Goal: Communication & Community: Answer question/provide support

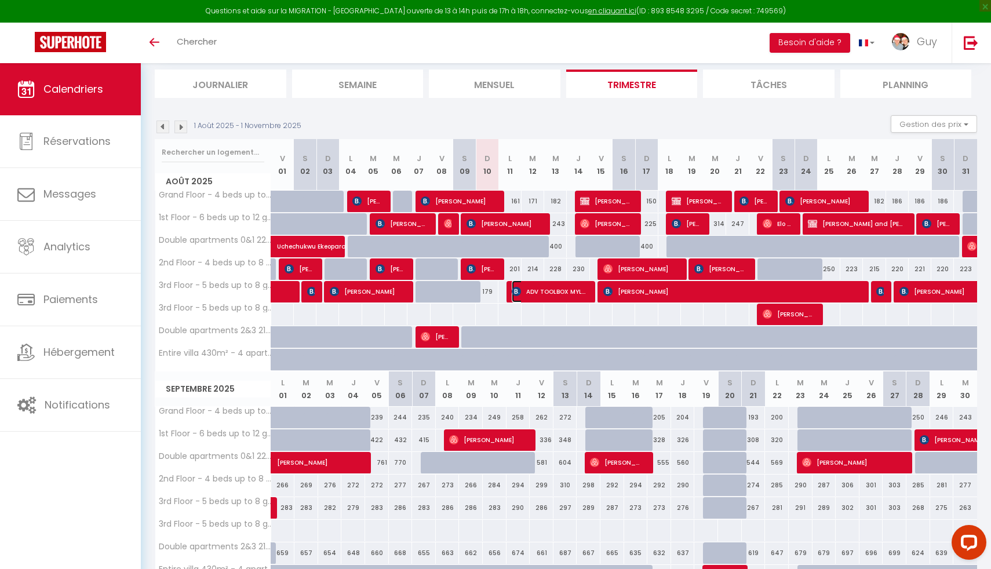
click at [540, 291] on span "ADV TOOLBOX MYLENE" at bounding box center [549, 291] width 75 height 22
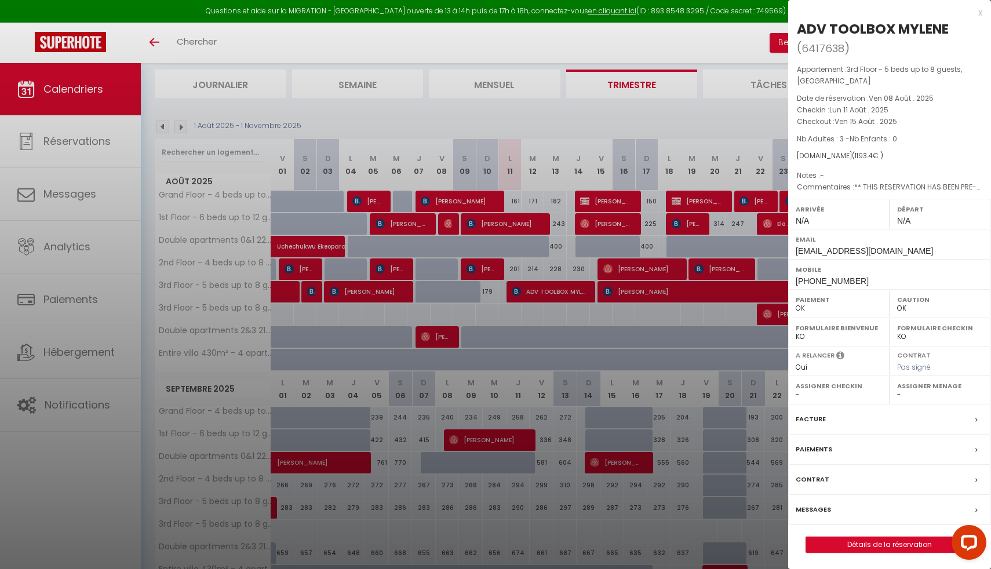
click at [817, 506] on label "Messages" at bounding box center [812, 509] width 35 height 12
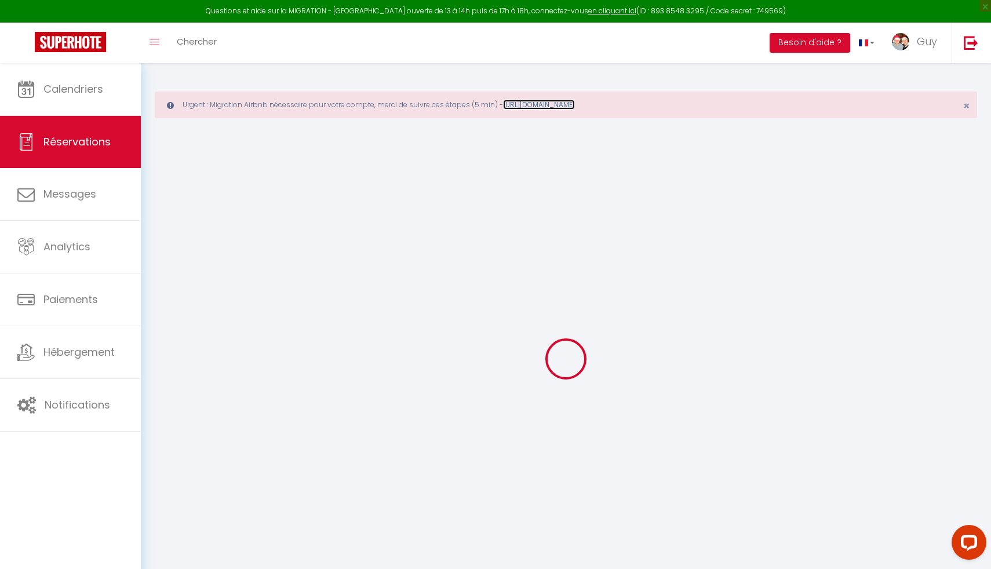
select select
checkbox input "false"
select select
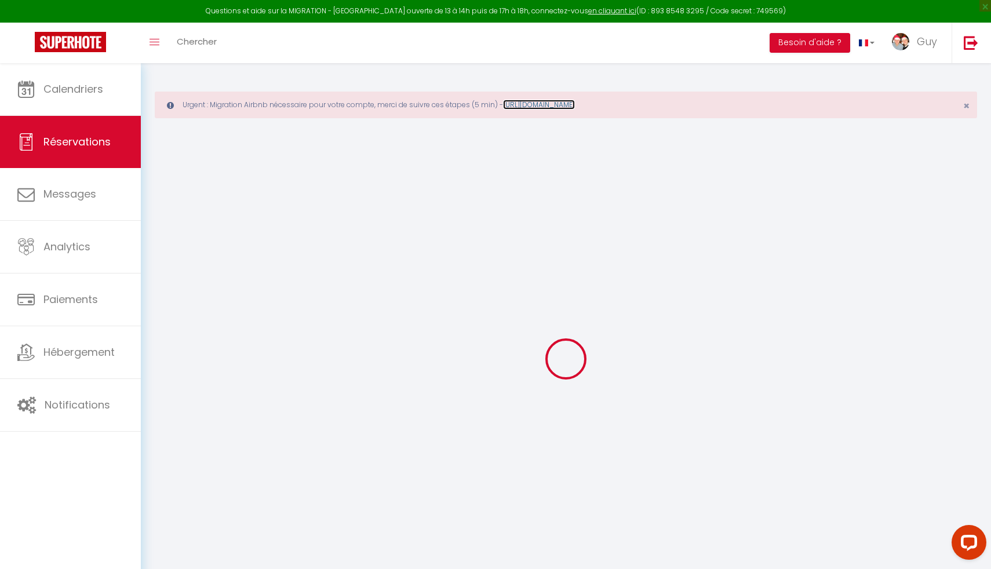
checkbox input "false"
type voyageur1 "** THIS RESERVATION HAS BEEN PRE-PAID ** Je voyage pour affaires et il est poss…"
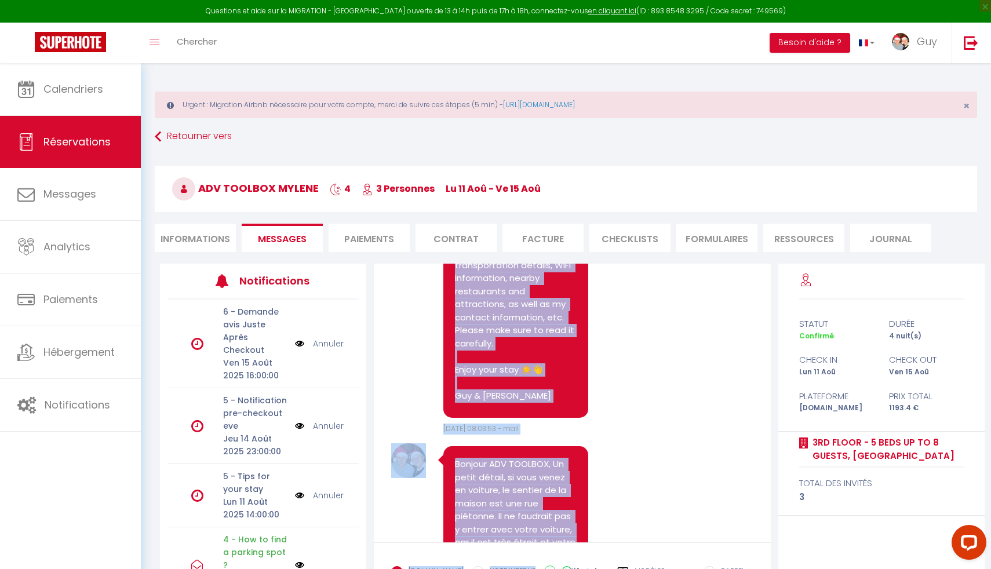
scroll to position [1481, 0]
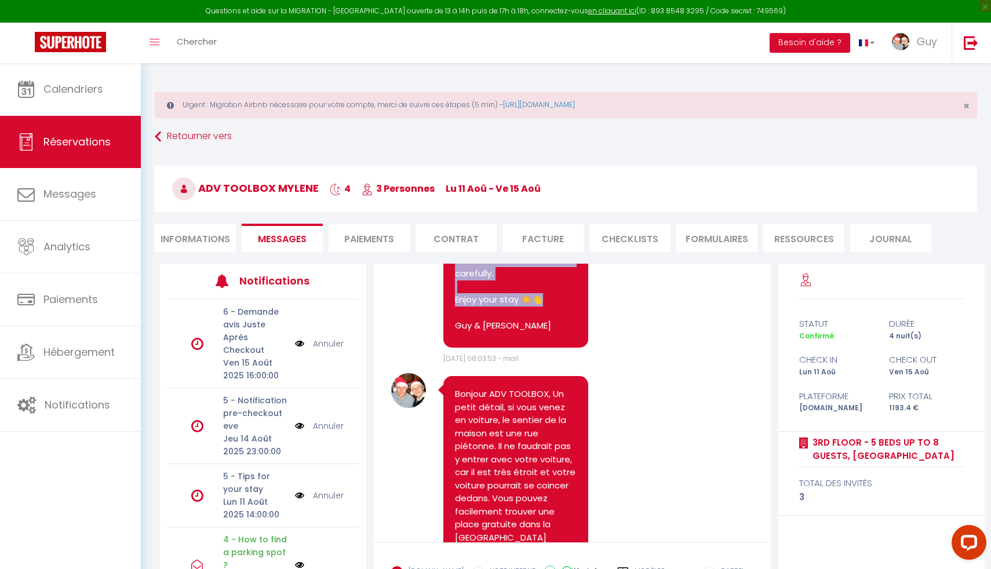
drag, startPoint x: 455, startPoint y: 344, endPoint x: 562, endPoint y: 511, distance: 198.0
click at [562, 333] on p "Hey ADV TOOLBOX, The apartment will be ready and waiting for your arrival. 🔑🔒 C…" at bounding box center [516, 52] width 122 height 561
copy p "The apartment will be ready and waiting for your arrival. 🔑🔒 CHECK-IN INSTRUCTI…"
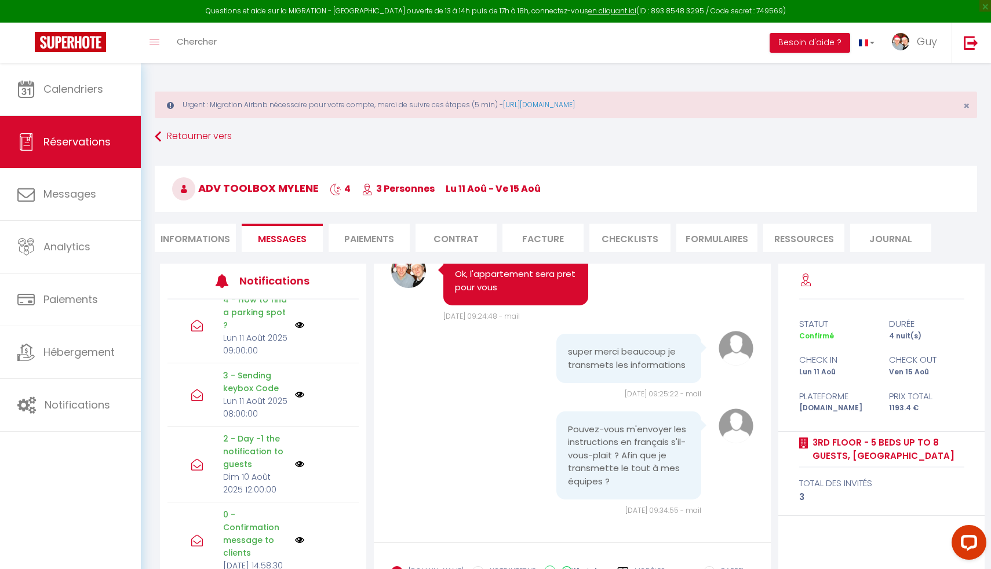
scroll to position [107, 0]
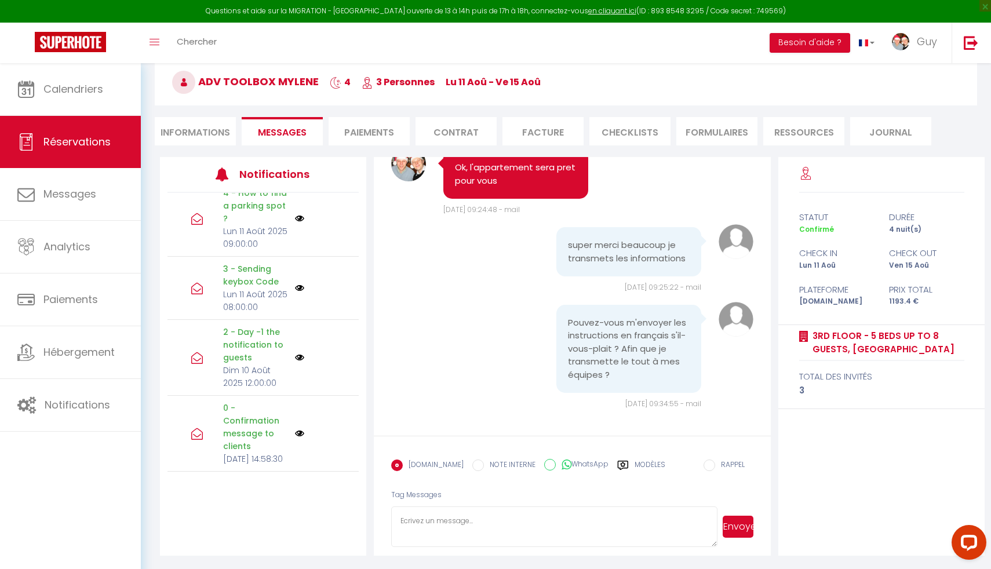
click at [415, 518] on textarea at bounding box center [554, 526] width 326 height 41
paste textarea "L’appartement sera prêt et vous attendra à votre arrivée. 🔑🔒 INSTRUCTIONS D’ARR…"
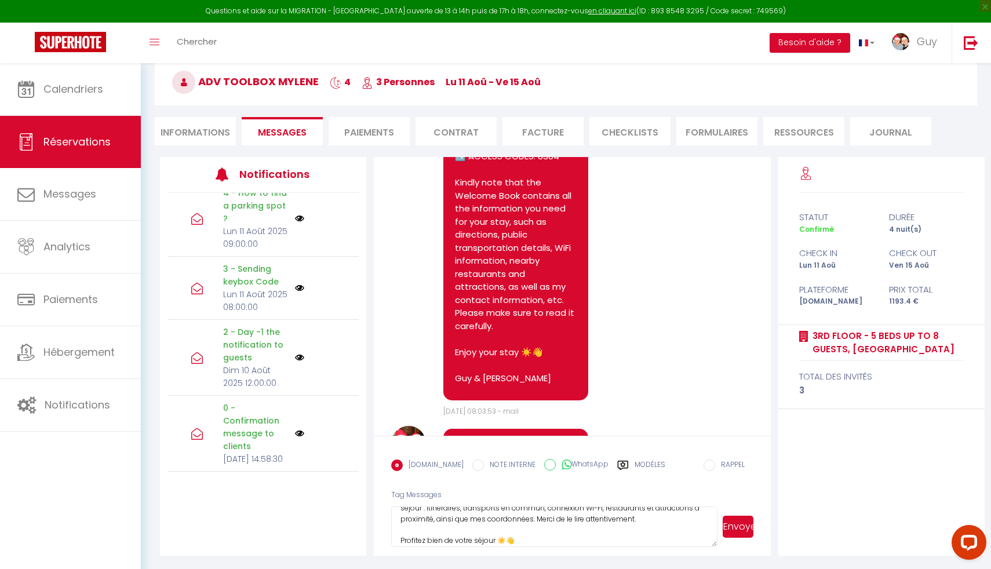
scroll to position [1321, 0]
drag, startPoint x: 577, startPoint y: 338, endPoint x: 454, endPoint y: 250, distance: 151.9
click at [454, 250] on div "Hey ADV TOOLBOX, The apartment will be ready and waiting for your arrival. 🔑🔒 C…" at bounding box center [515, 108] width 145 height 588
copy link "[URL][DOMAIN_NAME]"
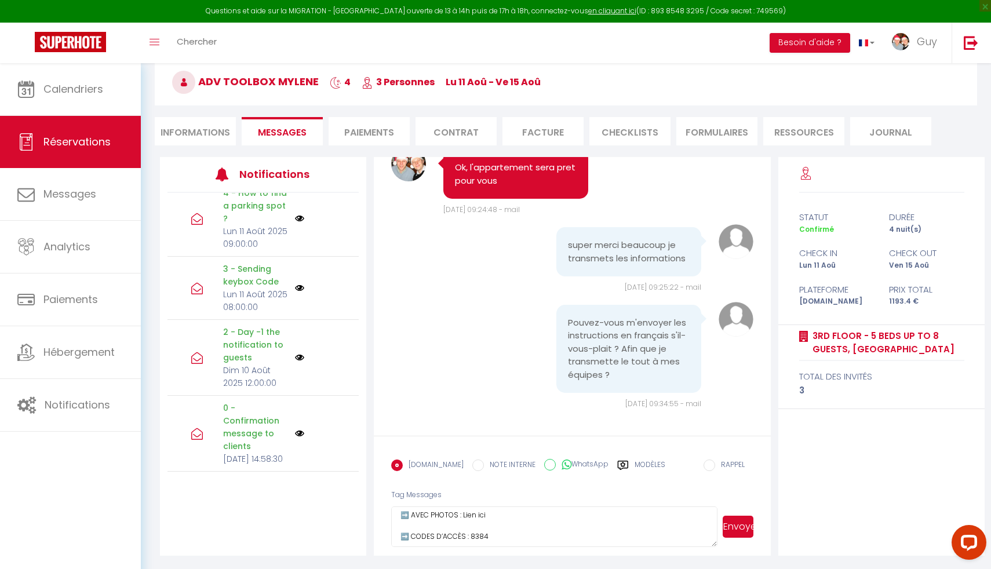
scroll to position [167, 0]
click at [516, 520] on textarea "L’appartement sera prêt et vous attendra à votre arrivée. 🔑🔒 INSTRUCTIONS D’ARR…" at bounding box center [554, 526] width 326 height 41
paste textarea "[URL][DOMAIN_NAME]"
type textarea "L’appartement sera prêt et vous attendra à votre arrivée. 🔑🔒 INSTRUCTIONS D’ARR…"
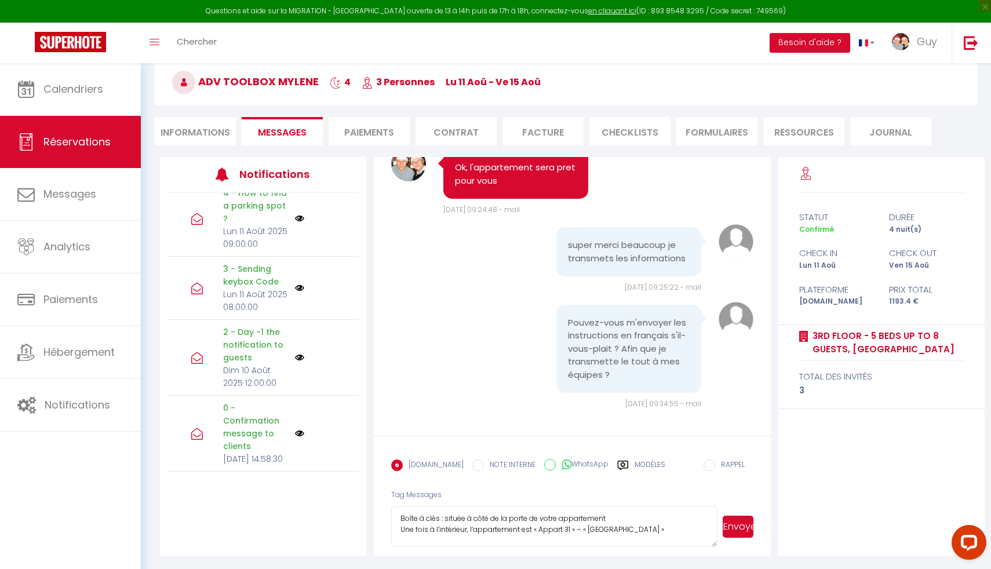
click at [736, 523] on button "Envoyer" at bounding box center [737, 527] width 31 height 22
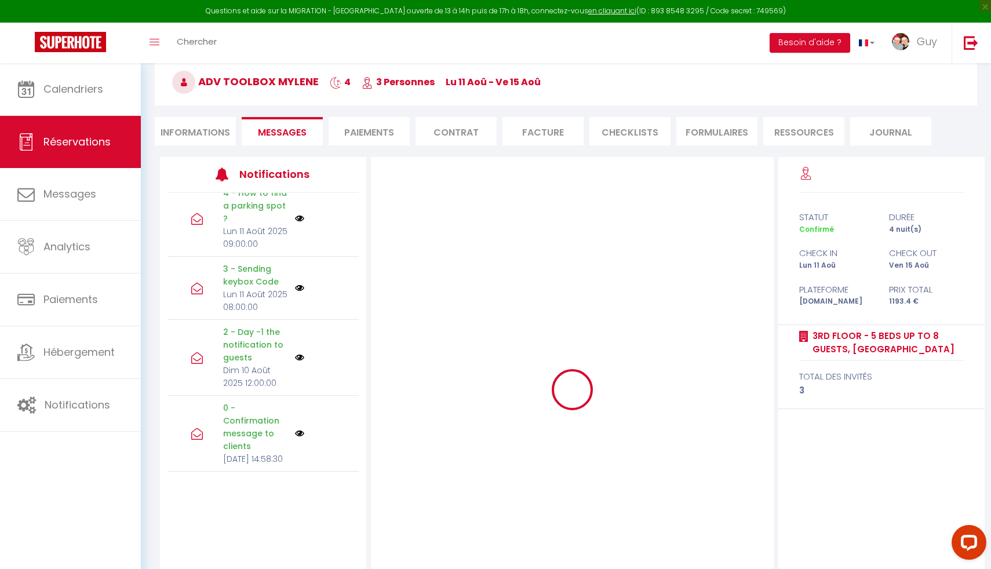
scroll to position [0, 0]
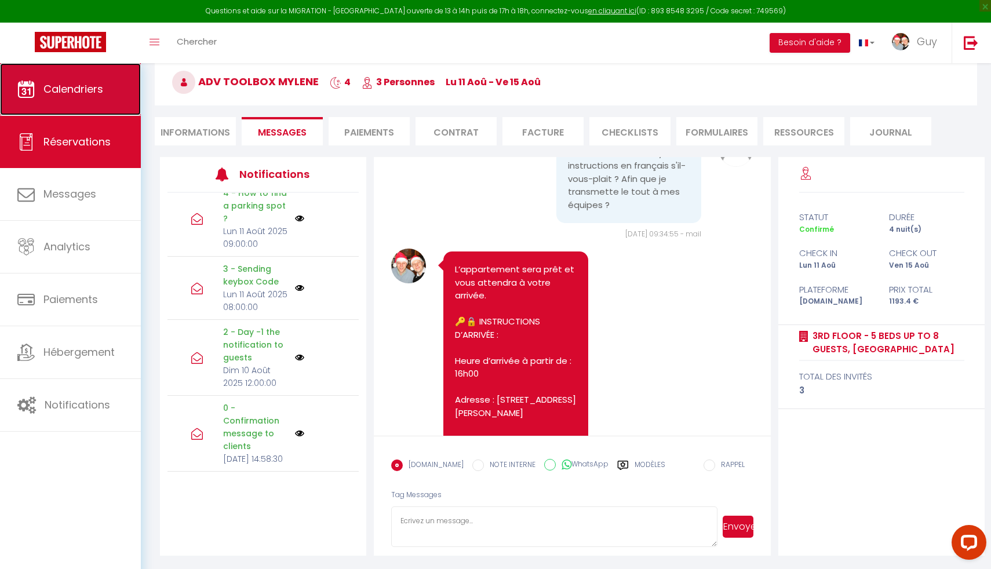
click at [73, 87] on span "Calendriers" at bounding box center [73, 89] width 60 height 14
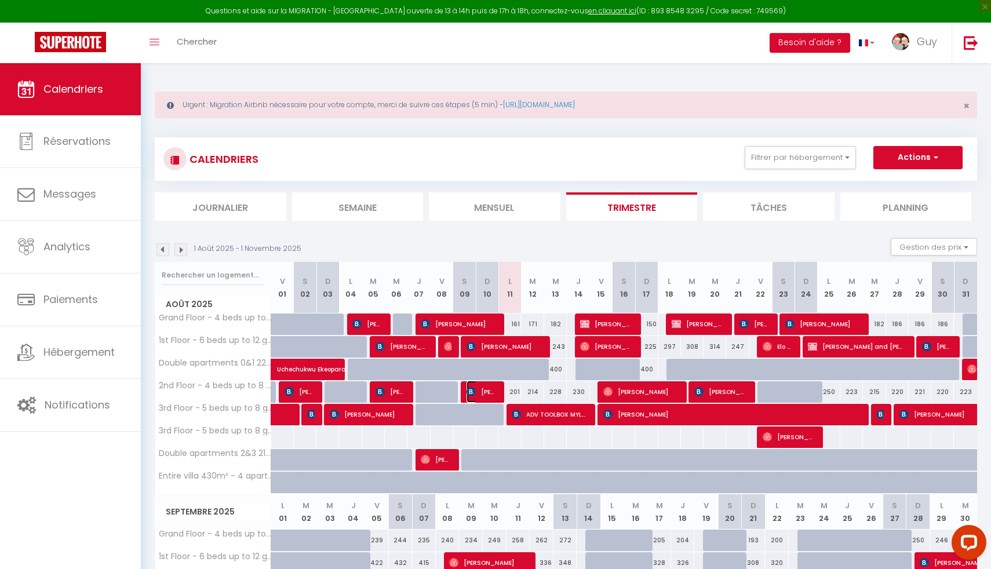
click at [488, 393] on span "[PERSON_NAME]" at bounding box center [481, 392] width 30 height 22
select select "OK"
select select "0"
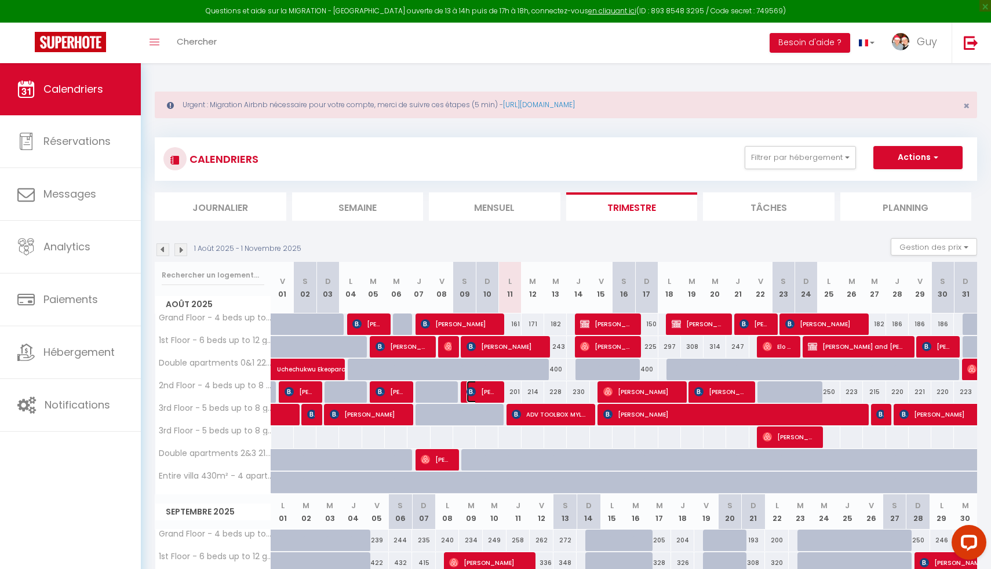
select select "1"
select select
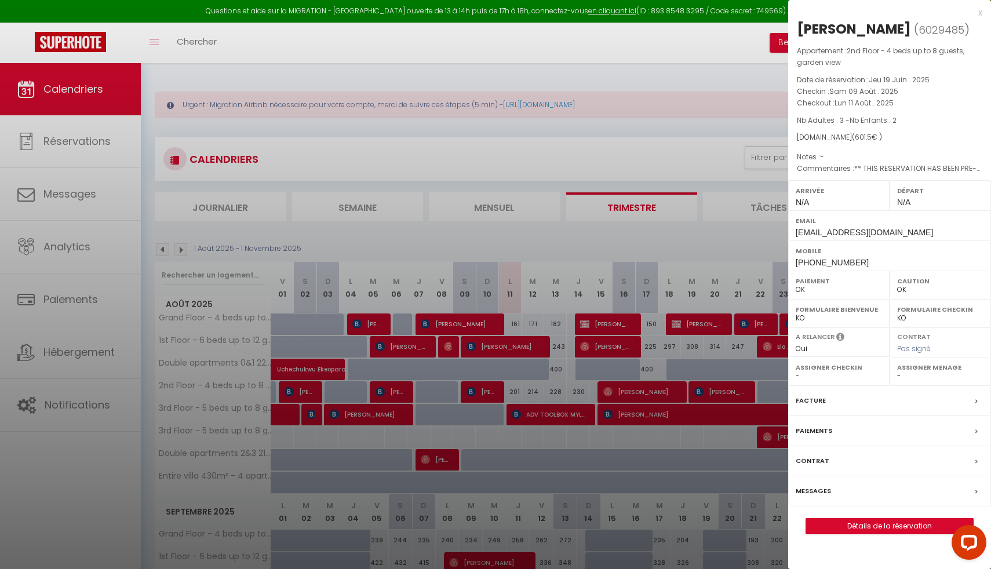
click at [546, 245] on div at bounding box center [495, 284] width 991 height 569
